Goal: Task Accomplishment & Management: Manage account settings

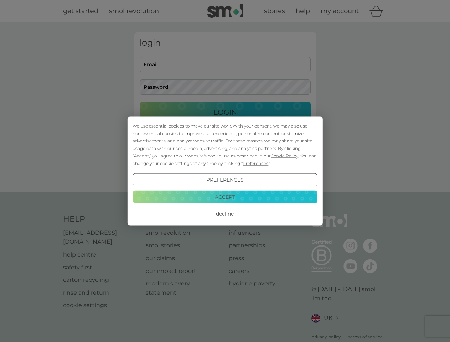
click at [285, 156] on span "Cookie Policy" at bounding box center [284, 155] width 27 height 5
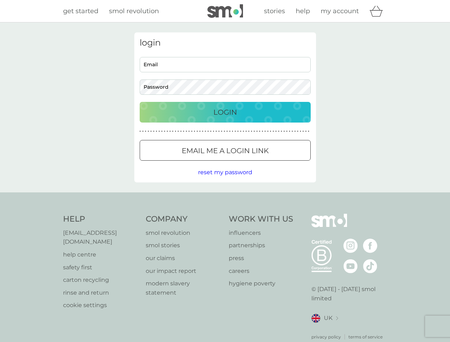
click at [255, 163] on div "login Email Password Login ● ● ● ● ● ● ● ● ● ● ● ● ● ● ● ● ● ● ● ● ● ● ● ● ● ● …" at bounding box center [225, 107] width 182 height 150
click at [225, 180] on div "login Email Password Login ● ● ● ● ● ● ● ● ● ● ● ● ● ● ● ● ● ● ● ● ● ● ● ● ● ● …" at bounding box center [225, 107] width 182 height 150
click at [225, 214] on div "Help [EMAIL_ADDRESS][DOMAIN_NAME] help centre safety first carton recycling rin…" at bounding box center [225, 277] width 324 height 126
click at [225, 197] on div "Help [EMAIL_ADDRESS][DOMAIN_NAME] help centre safety first carton recycling rin…" at bounding box center [225, 276] width 450 height 169
